Goal: Use online tool/utility

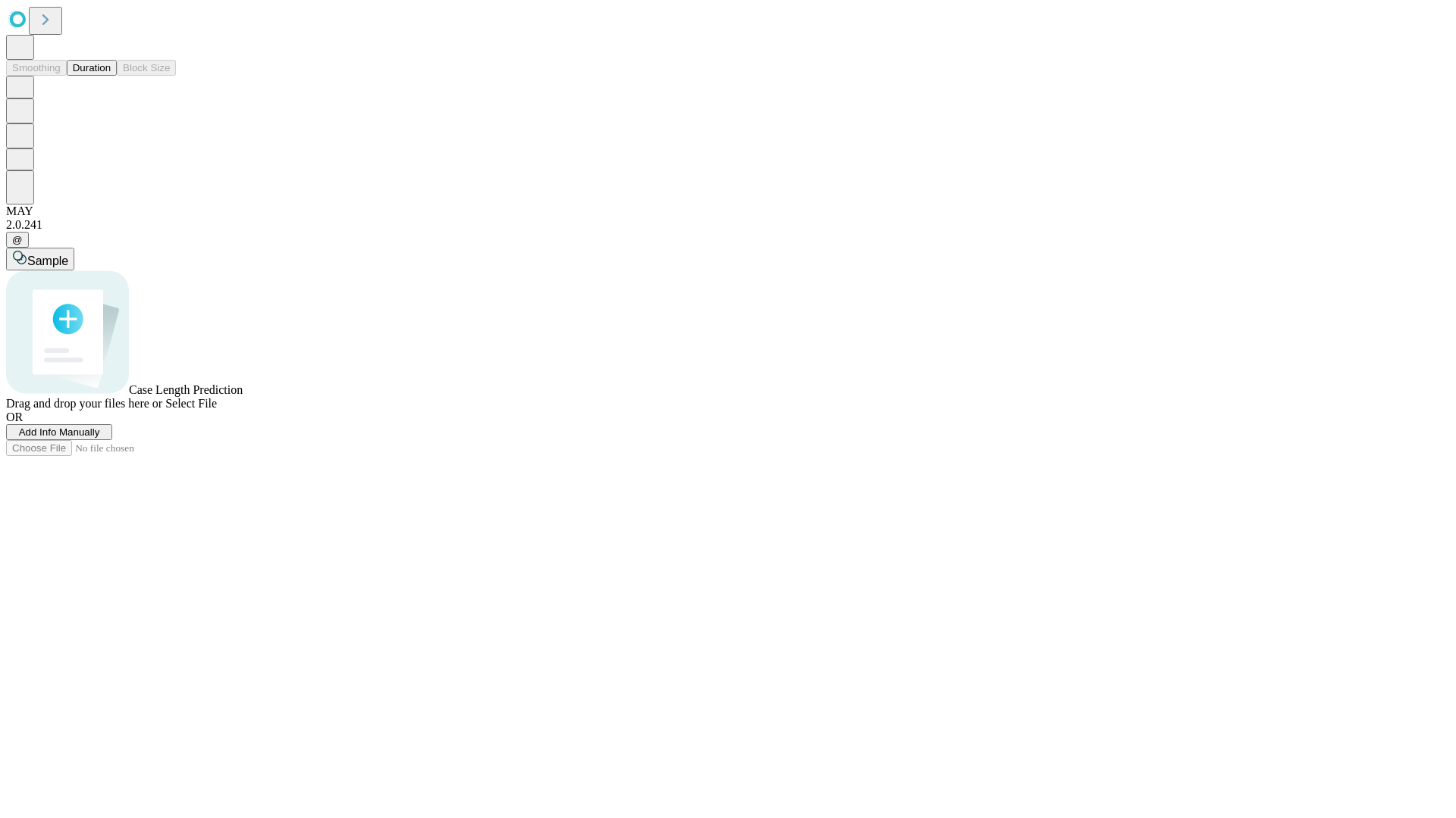
click at [216, 410] on span "Select File" at bounding box center [190, 403] width 52 height 13
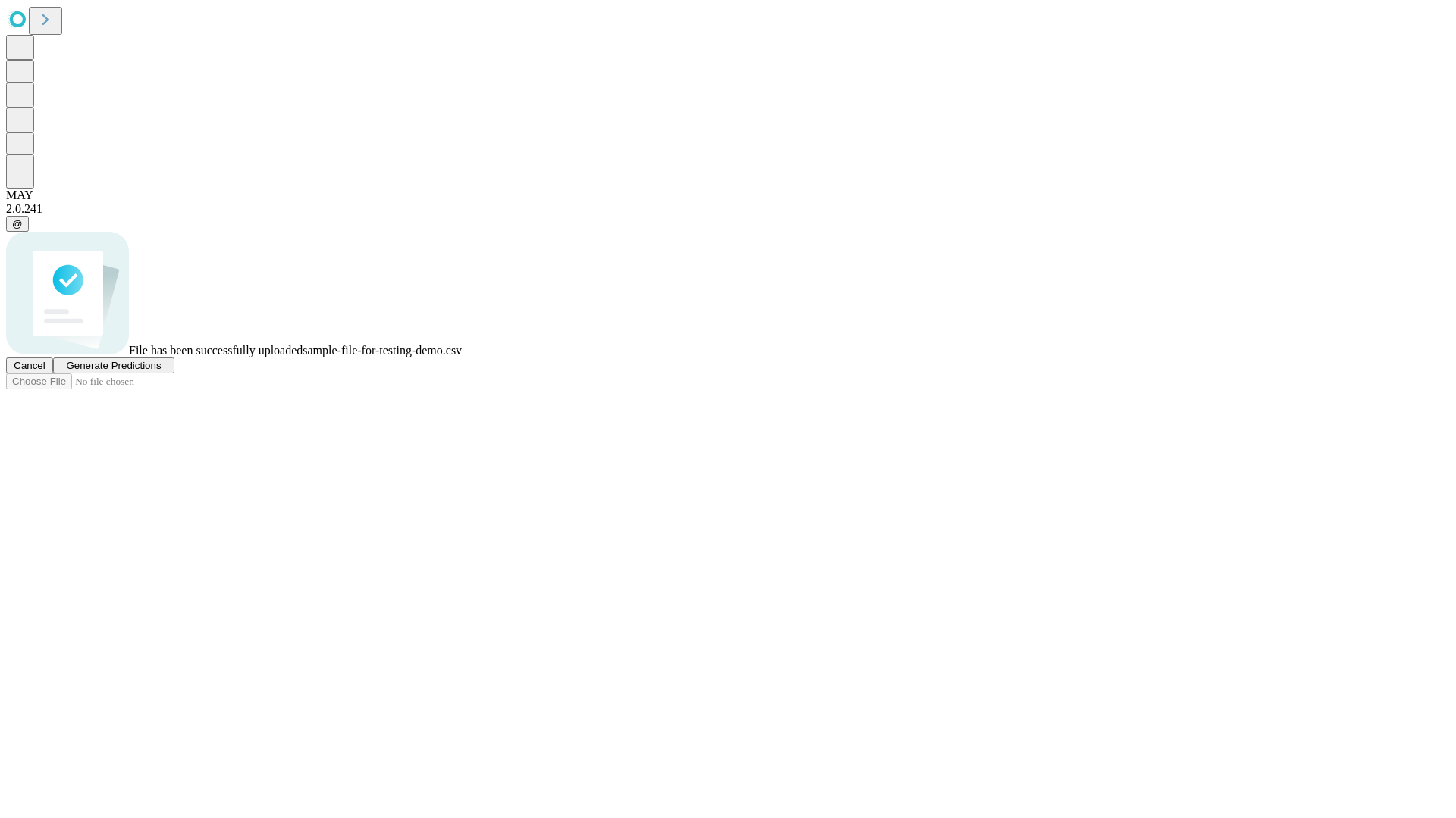
click at [161, 371] on span "Generate Predictions" at bounding box center [113, 365] width 95 height 11
